Goal: Information Seeking & Learning: Learn about a topic

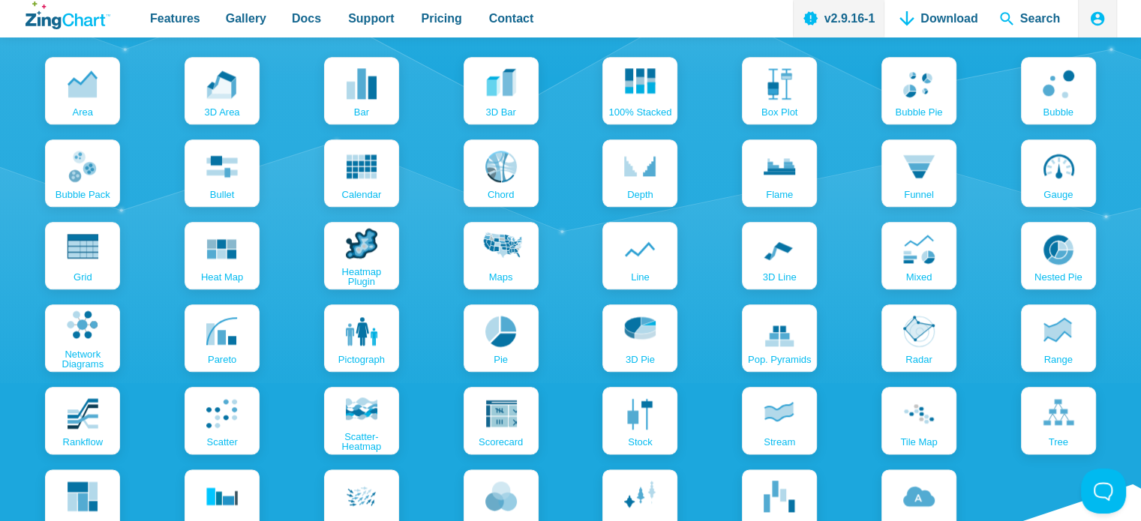
scroll to position [1726, 0]
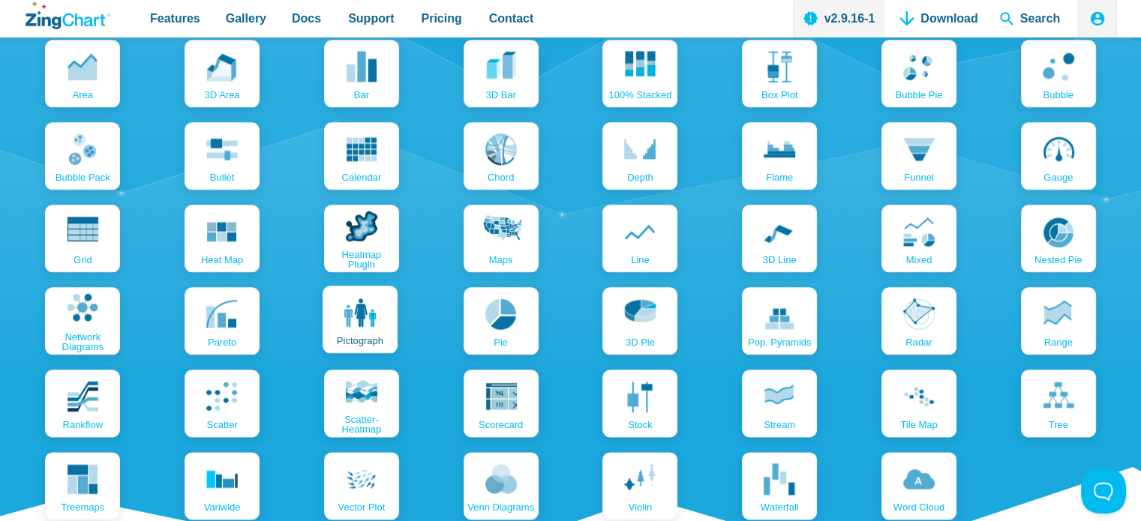
click at [387, 322] on link "pictograph" at bounding box center [360, 320] width 75 height 68
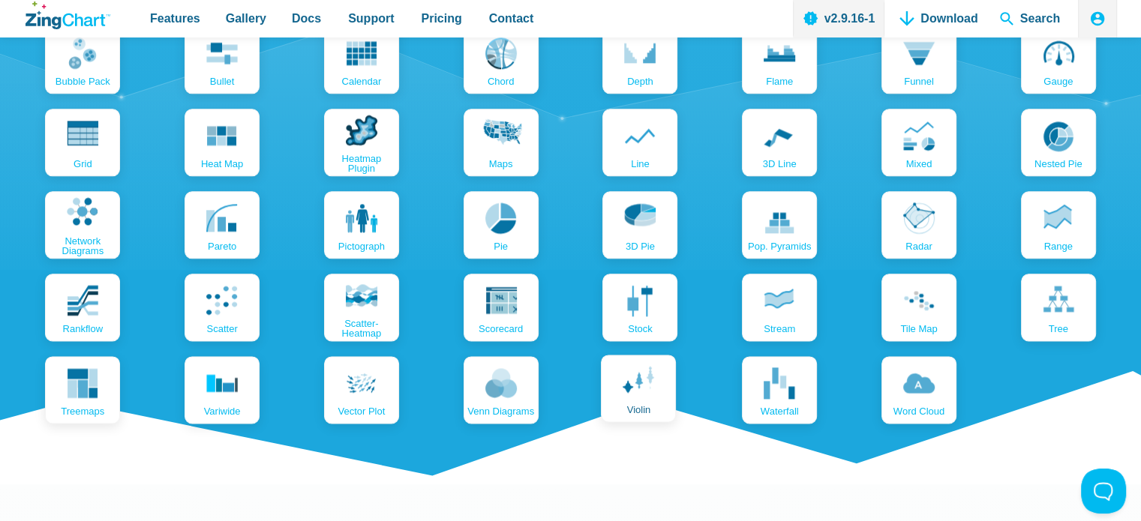
scroll to position [1798, 0]
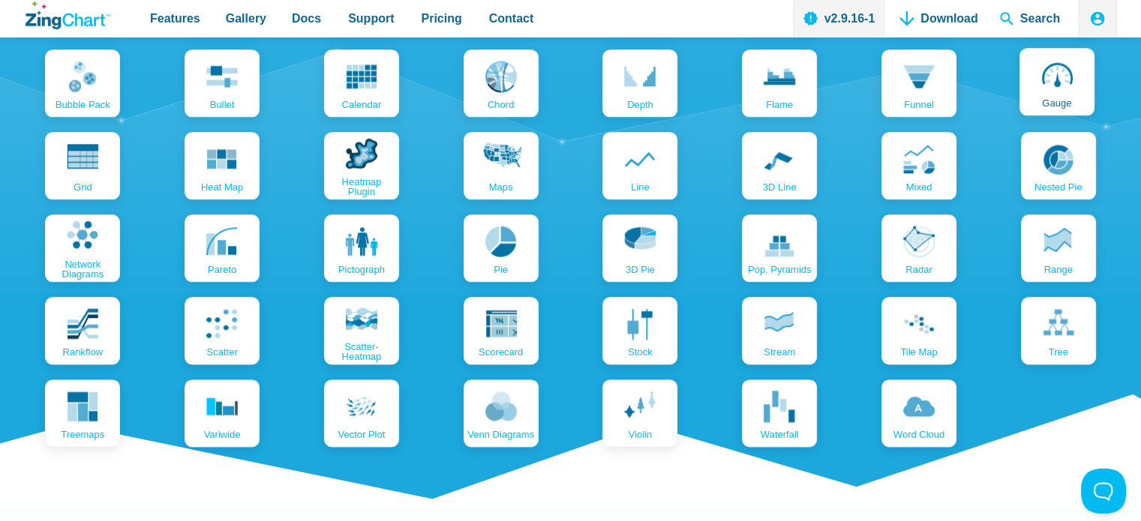
click at [1052, 86] on icon "App Content" at bounding box center [1057, 75] width 32 height 32
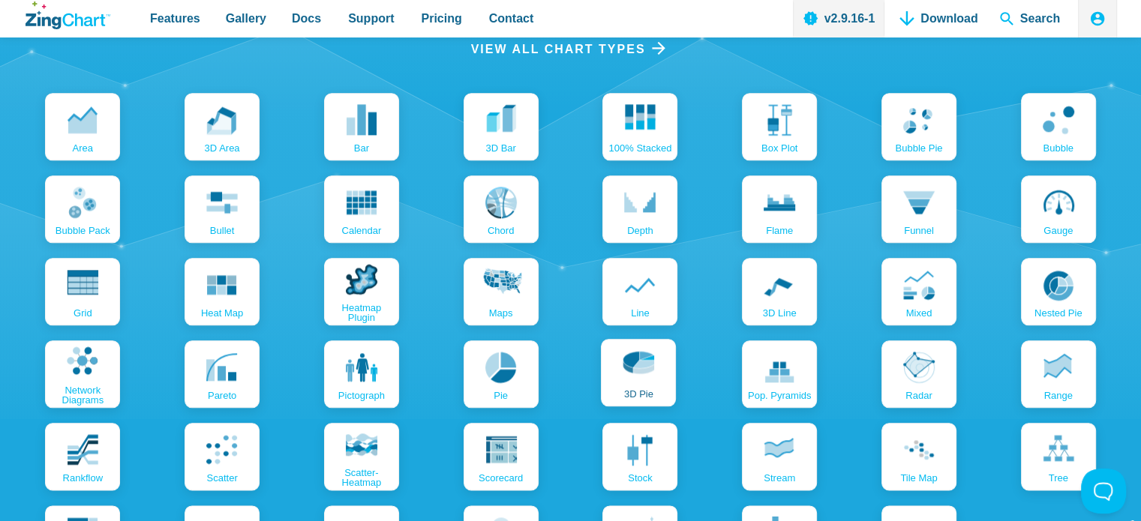
scroll to position [1648, 0]
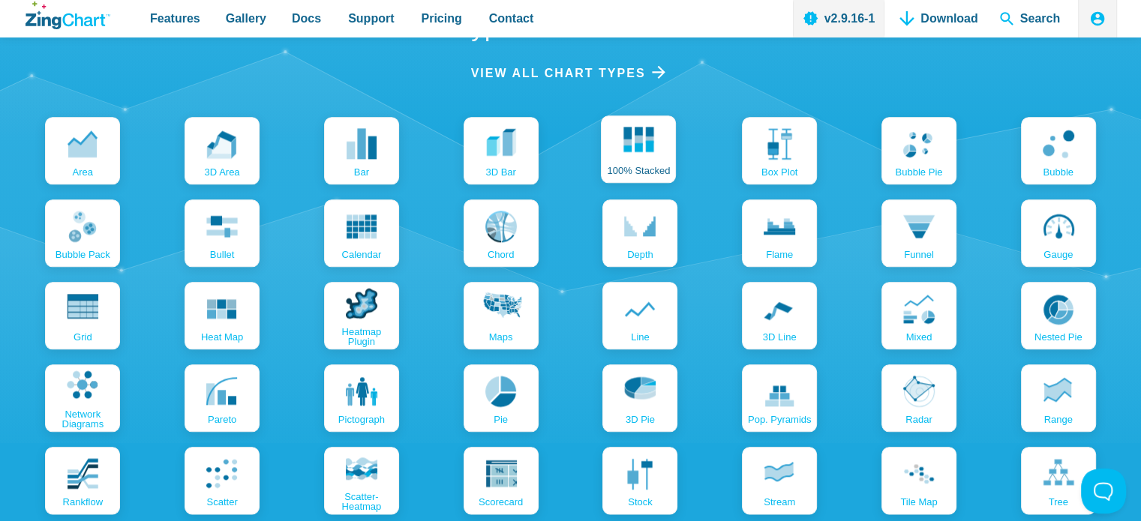
click at [622, 173] on span "100% Stacked" at bounding box center [638, 171] width 63 height 10
